Goal: Task Accomplishment & Management: Complete application form

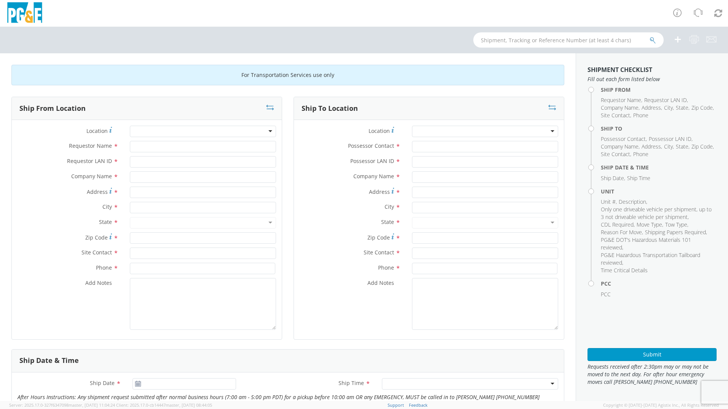
click at [210, 131] on div at bounding box center [203, 131] width 146 height 11
click at [265, 131] on div at bounding box center [203, 131] width 146 height 11
click at [268, 129] on div at bounding box center [203, 131] width 146 height 11
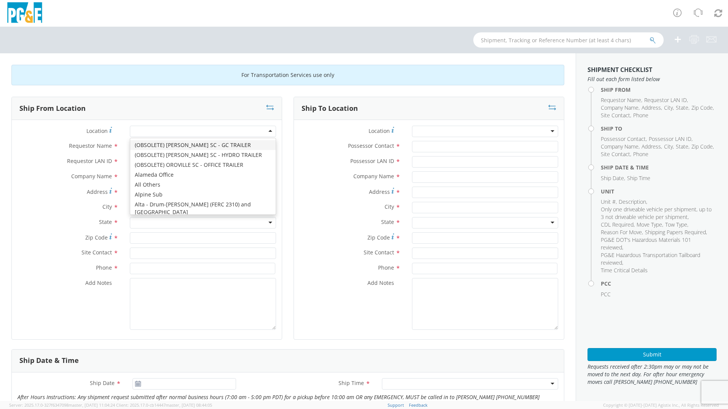
type input "J"
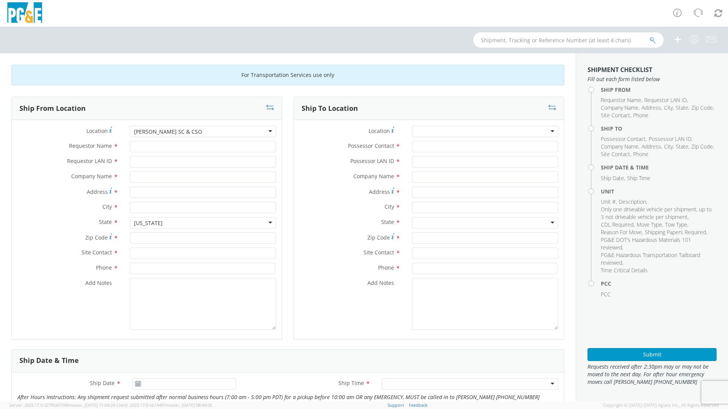
type input "PG&E"
type input "[STREET_ADDRESS][PERSON_NAME]"
type input "[PERSON_NAME]"
type input "95642"
click at [182, 144] on input "Requestor Name *" at bounding box center [203, 146] width 146 height 11
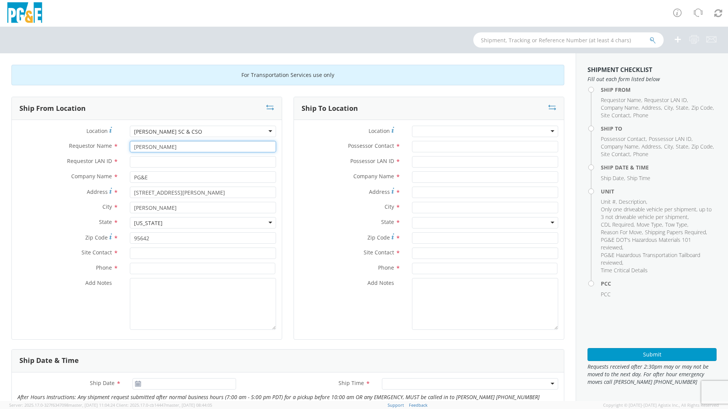
type input "[PERSON_NAME]"
type input "LMTN"
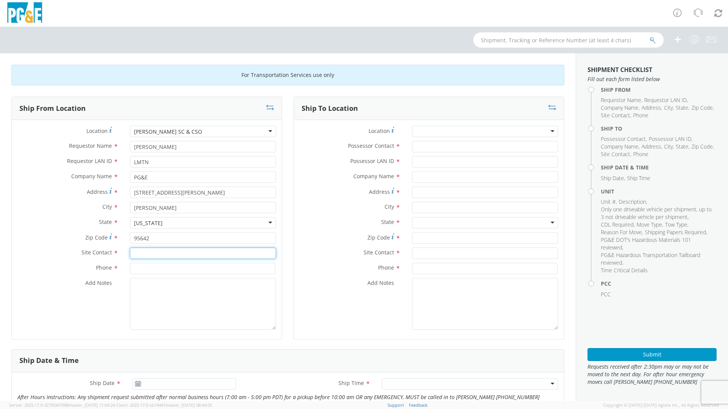
click at [173, 253] on input "text" at bounding box center [203, 252] width 146 height 11
type input "[PERSON_NAME]"
click at [173, 272] on input at bounding box center [202, 268] width 145 height 11
type input "[PHONE_NUMBER]"
click at [551, 132] on div at bounding box center [485, 131] width 146 height 11
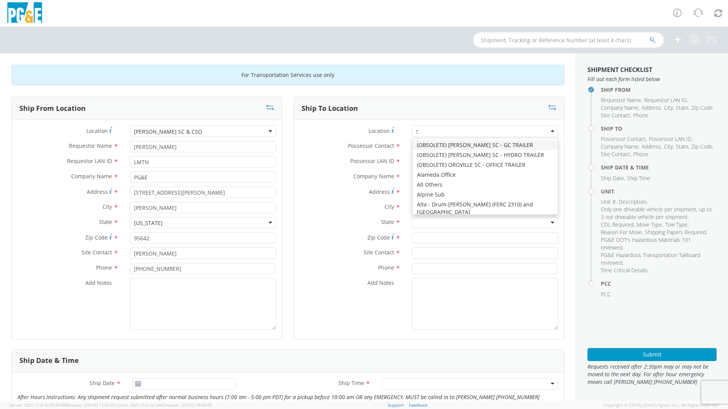
type input "ST"
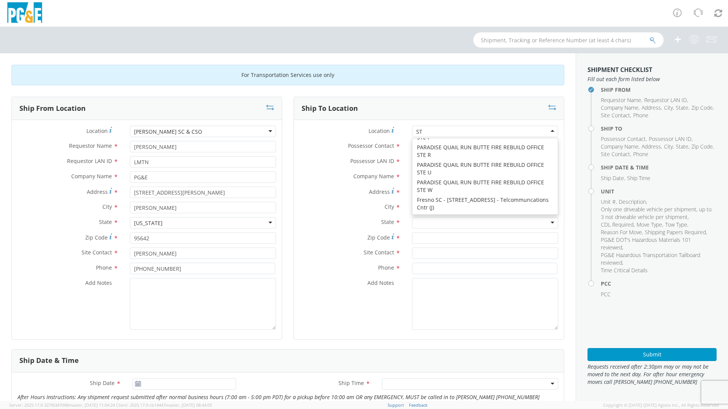
scroll to position [2, 0]
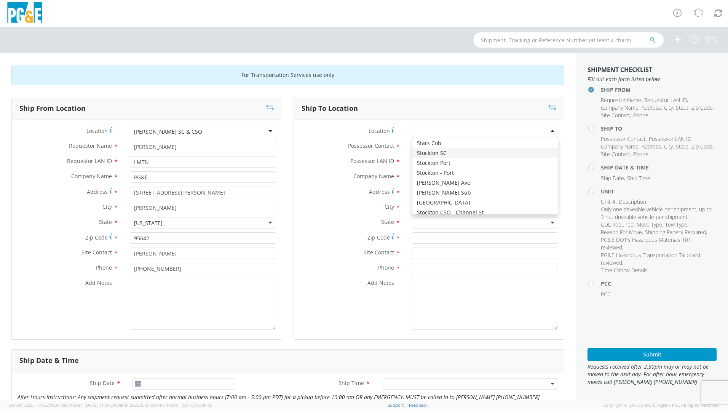
type input "PG&E"
type input "[STREET_ADDRESS]"
type input "STOCKTON"
type input "95204"
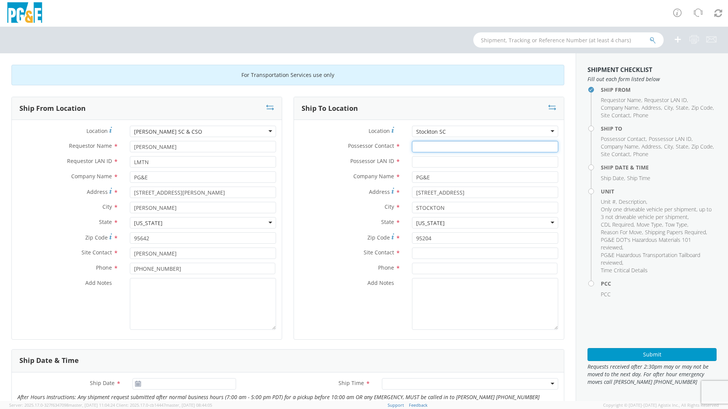
click at [456, 146] on input "Possessor Contact *" at bounding box center [485, 146] width 146 height 11
type input "[PERSON_NAME]"
type input "DGMF"
click at [486, 254] on input "text" at bounding box center [485, 252] width 146 height 11
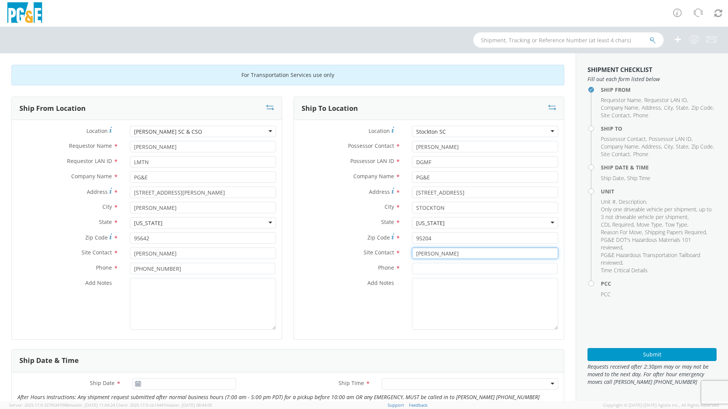
type input "[PERSON_NAME]"
type input "[PHONE_NUMBER]"
click at [324, 214] on div "City * [GEOGRAPHIC_DATA]" at bounding box center [429, 209] width 270 height 15
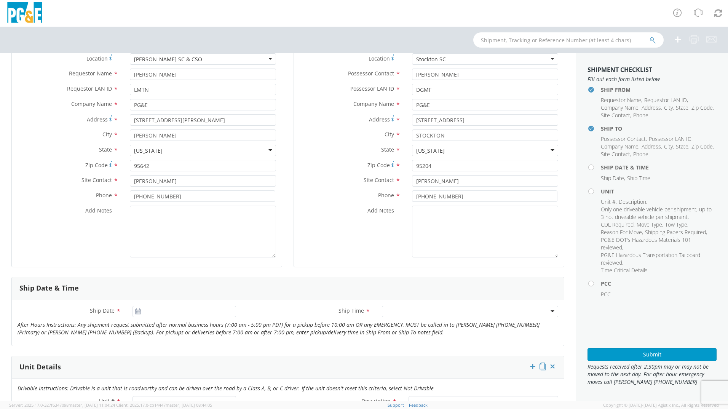
scroll to position [190, 0]
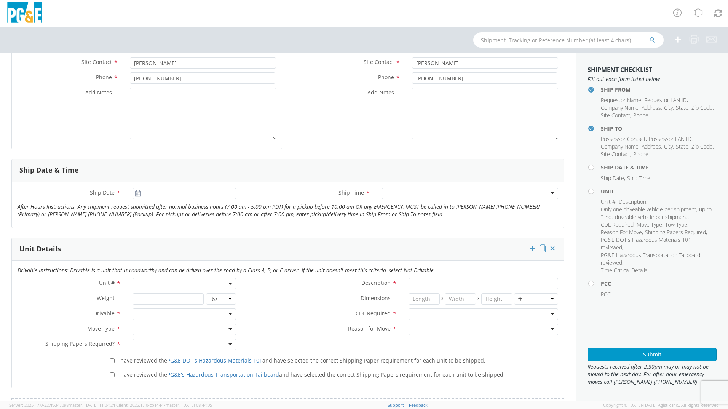
click at [136, 193] on use at bounding box center [137, 192] width 5 height 5
click at [153, 193] on input "[DATE]" at bounding box center [183, 193] width 103 height 11
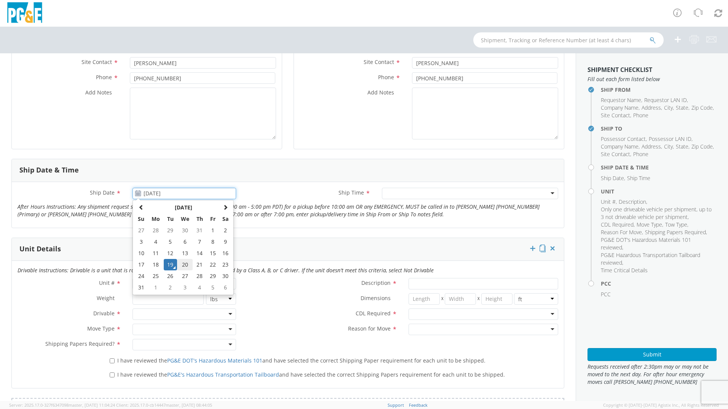
click at [180, 263] on td "20" at bounding box center [185, 264] width 16 height 11
type input "[DATE]"
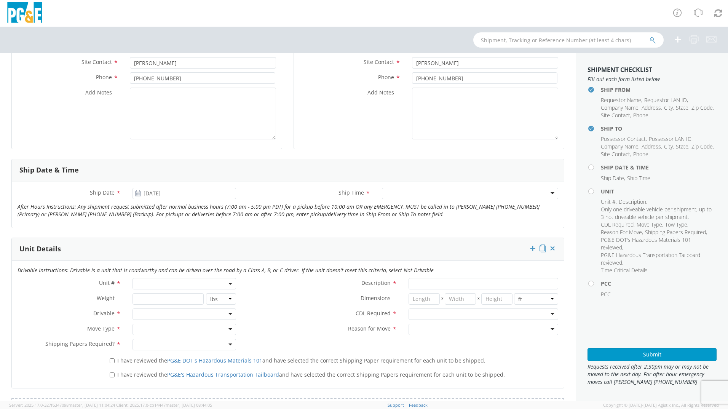
click at [419, 196] on div at bounding box center [470, 193] width 176 height 11
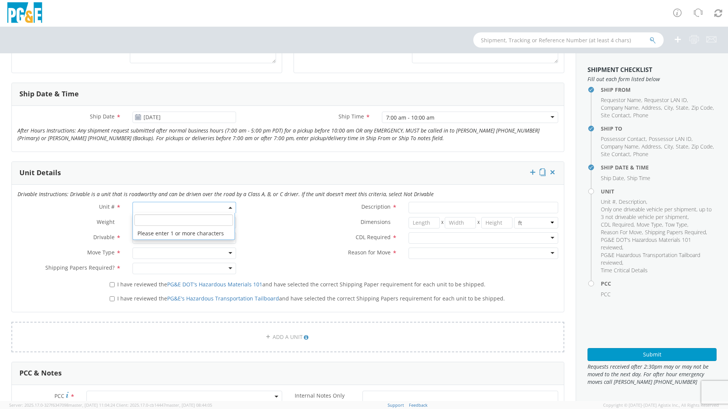
click at [225, 205] on span at bounding box center [183, 207] width 103 height 11
click at [190, 220] on input "search" at bounding box center [183, 219] width 99 height 11
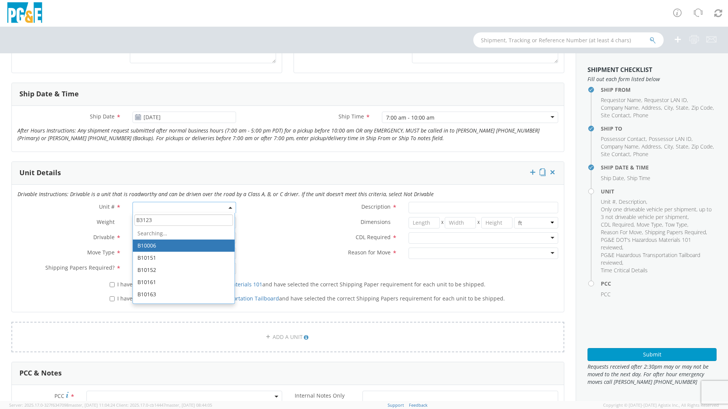
type input "B31234"
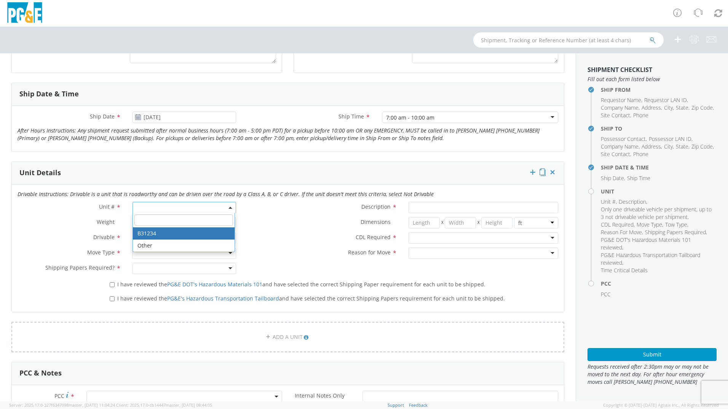
type input "TRUCK; TROUBLE W/AERIAL 4X4"
type input "19500"
select select "B31234"
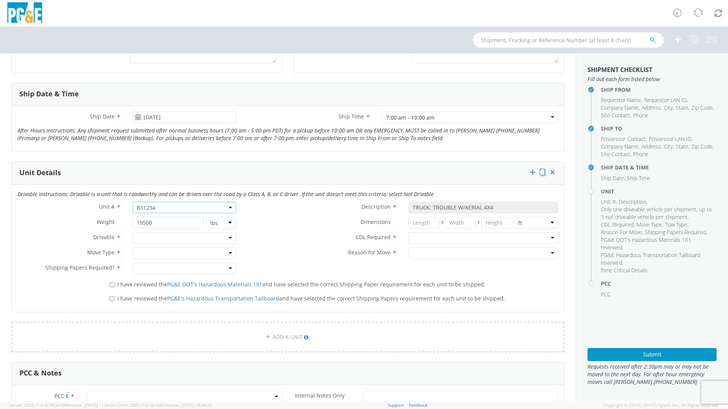
click at [177, 237] on div at bounding box center [183, 237] width 103 height 11
click at [173, 252] on div at bounding box center [183, 252] width 103 height 11
click at [182, 270] on div at bounding box center [183, 268] width 103 height 11
click at [442, 237] on div at bounding box center [483, 237] width 150 height 11
click at [434, 252] on div at bounding box center [483, 252] width 150 height 11
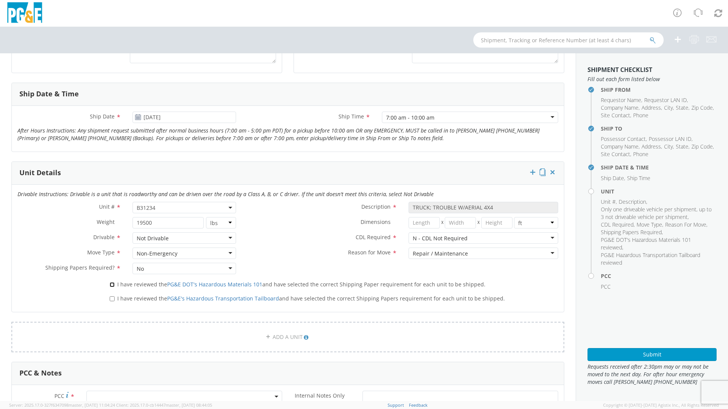
click at [113, 285] on input "I have reviewed the PG&E DOT's Hazardous Materials 101 and have selected the co…" at bounding box center [112, 284] width 5 height 5
checkbox input "true"
click at [111, 297] on input "I have reviewed the PG&E's Hazardous Transportation Tailboard and have selected…" at bounding box center [112, 298] width 5 height 5
checkbox input "true"
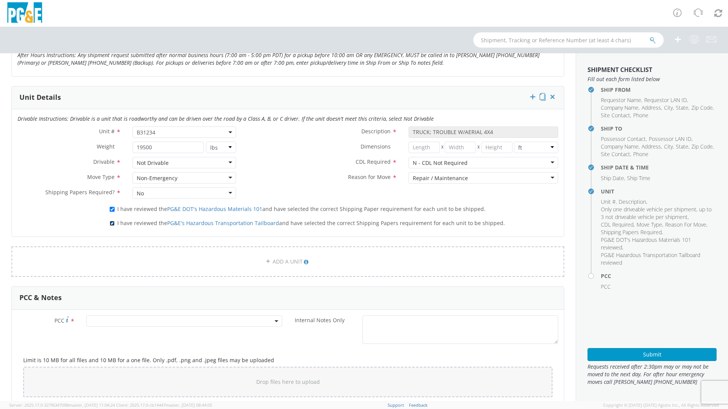
scroll to position [381, 0]
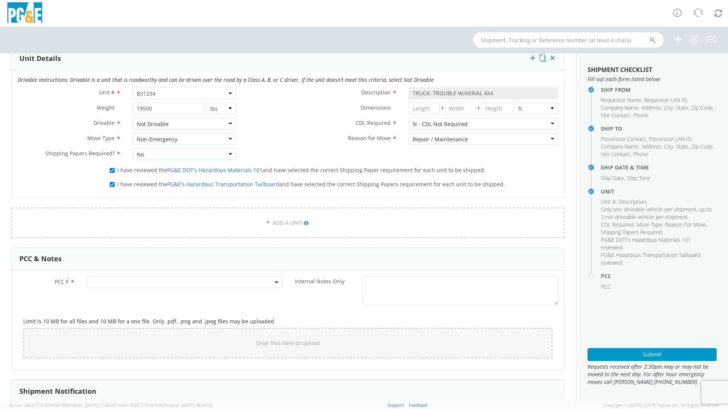
click at [232, 280] on span at bounding box center [184, 281] width 196 height 11
click at [199, 298] on input "number" at bounding box center [182, 294] width 189 height 11
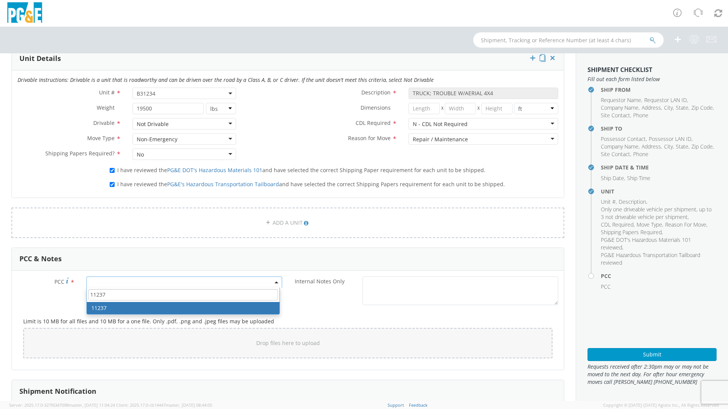
type input "11237"
select select "11237"
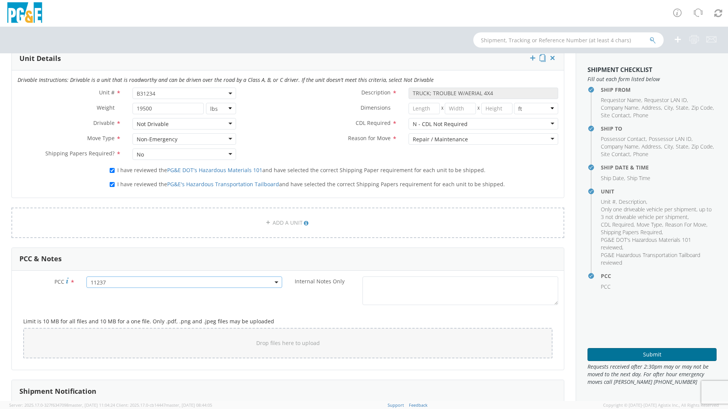
click at [661, 354] on button "Submit" at bounding box center [651, 354] width 129 height 13
